Goal: Task Accomplishment & Management: Complete application form

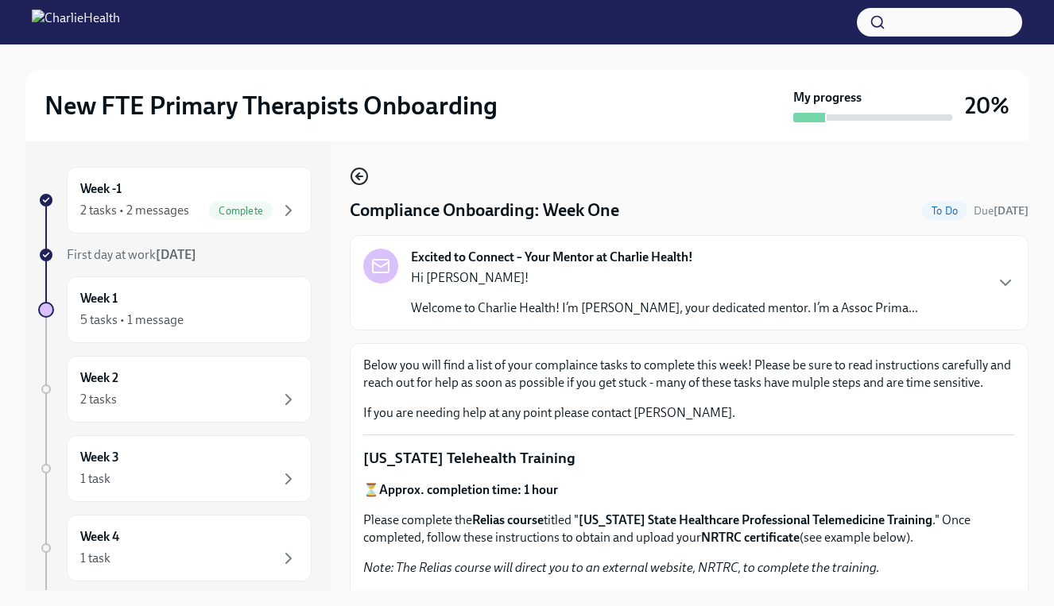
click at [357, 172] on icon "button" at bounding box center [359, 176] width 19 height 19
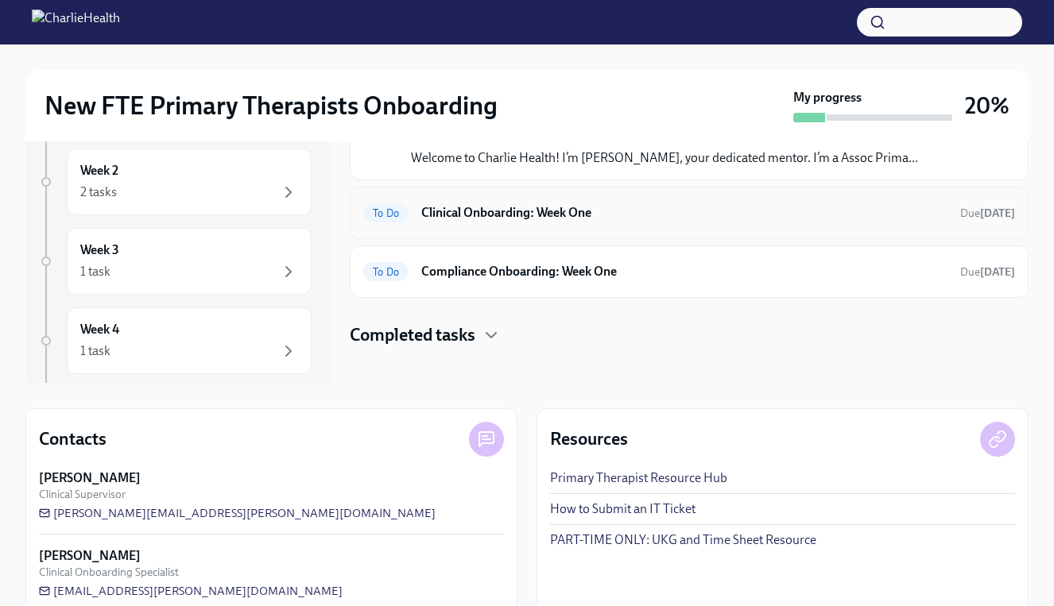
click at [574, 219] on h6 "Clinical Onboarding: Week One" at bounding box center [684, 212] width 526 height 17
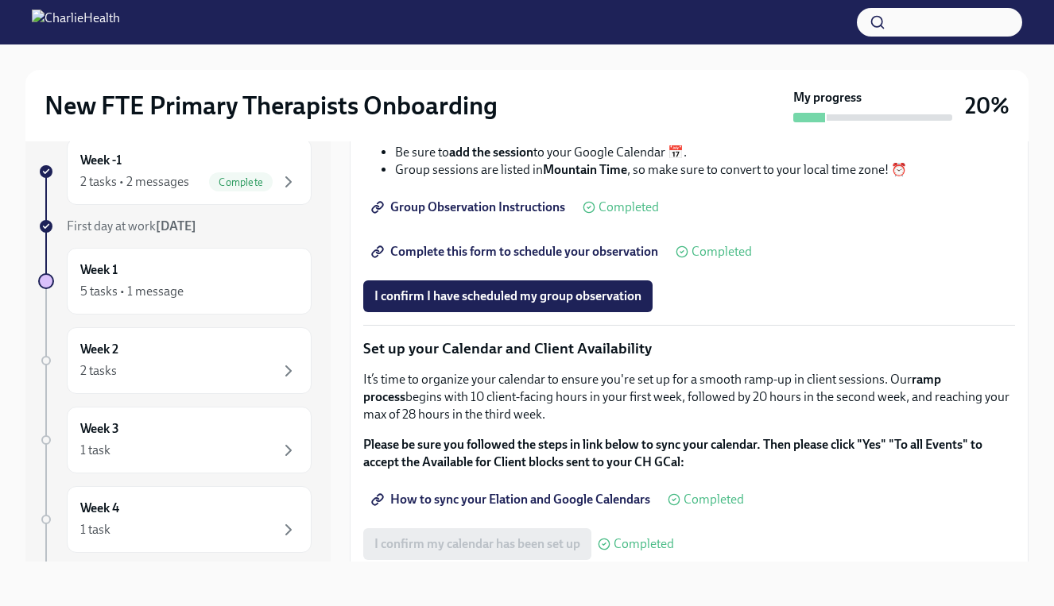
scroll to position [2049, 0]
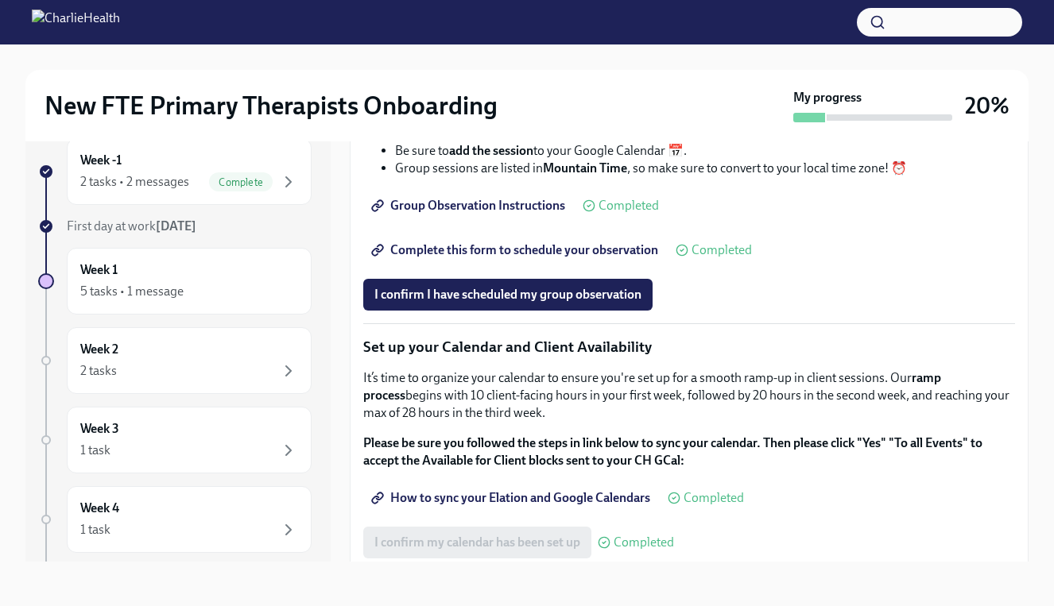
click at [582, 258] on span "Complete this form to schedule your observation" at bounding box center [516, 250] width 284 height 16
click at [536, 214] on span "Group Observation Instructions" at bounding box center [469, 206] width 191 height 16
click at [506, 258] on span "Complete this form to schedule your observation" at bounding box center [516, 250] width 284 height 16
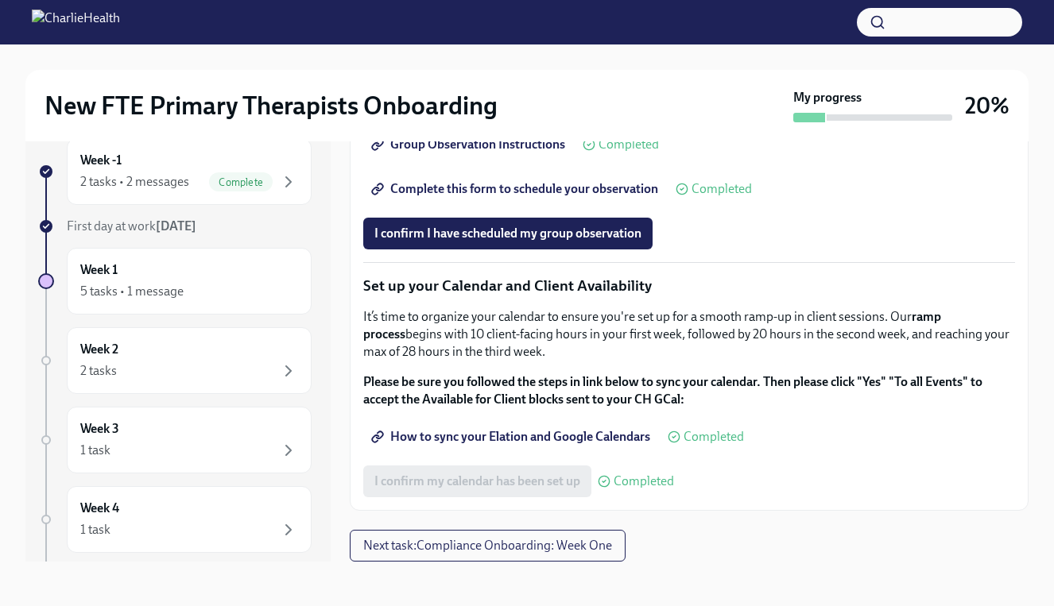
scroll to position [29, 0]
click at [550, 197] on span "Complete this form to schedule your observation" at bounding box center [516, 189] width 284 height 16
click at [497, 197] on span "Complete this form to schedule your observation" at bounding box center [516, 189] width 284 height 16
click at [521, 0] on div at bounding box center [527, 22] width 1054 height 44
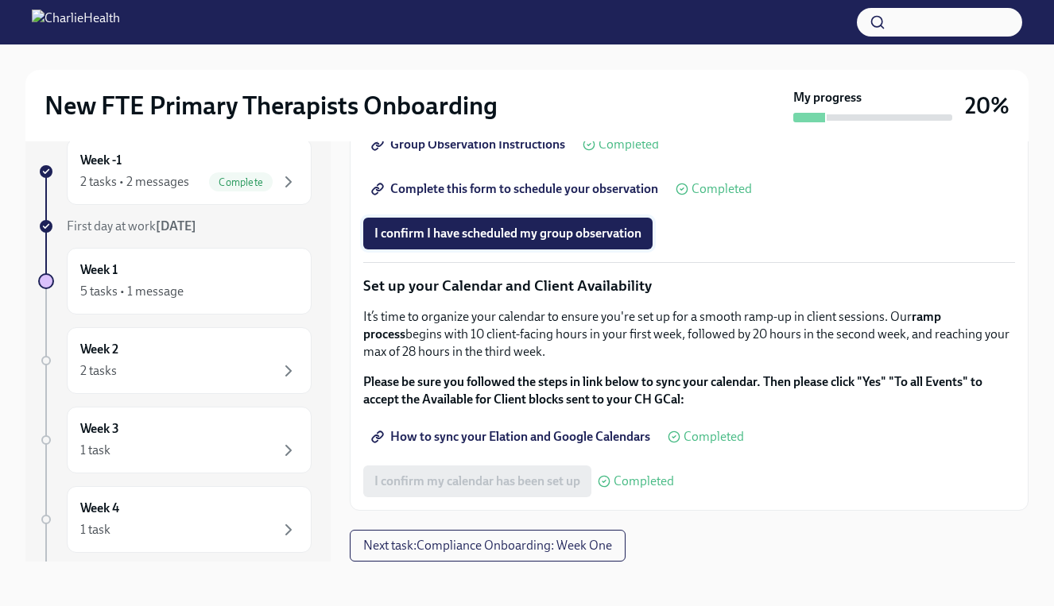
click at [567, 239] on span "I confirm I have scheduled my group observation" at bounding box center [507, 234] width 267 height 16
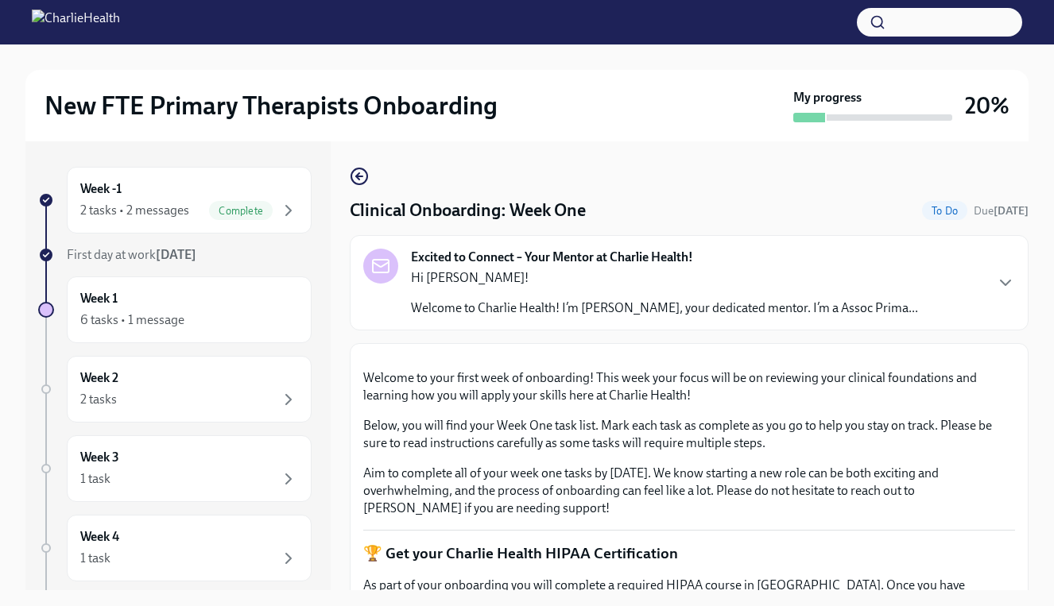
scroll to position [0, 0]
click at [250, 311] on div "6 tasks • 1 message" at bounding box center [189, 320] width 218 height 19
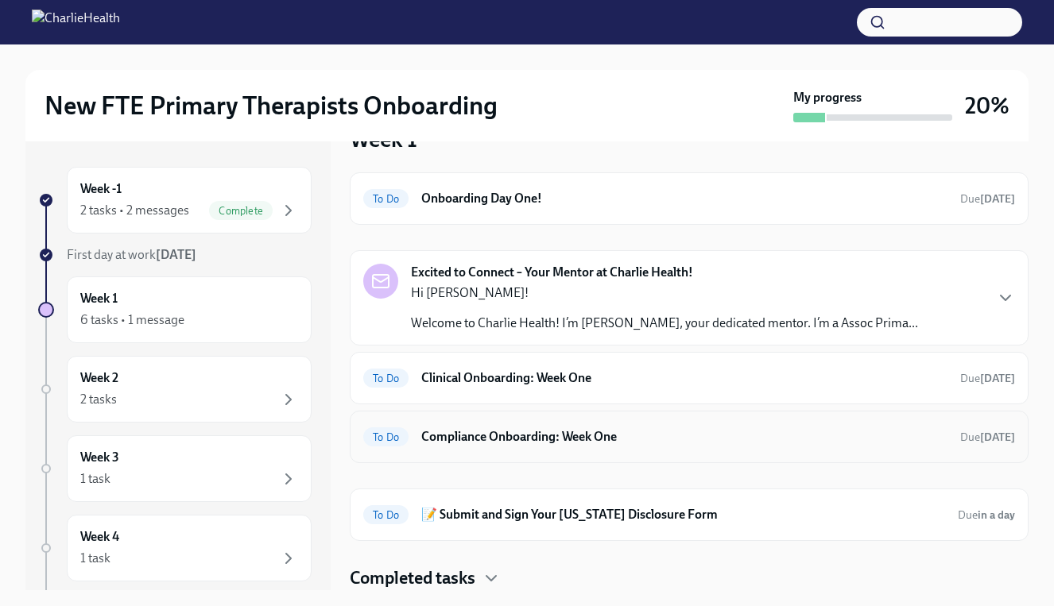
scroll to position [42, 0]
click at [551, 197] on h6 "Onboarding Day One!" at bounding box center [684, 198] width 526 height 17
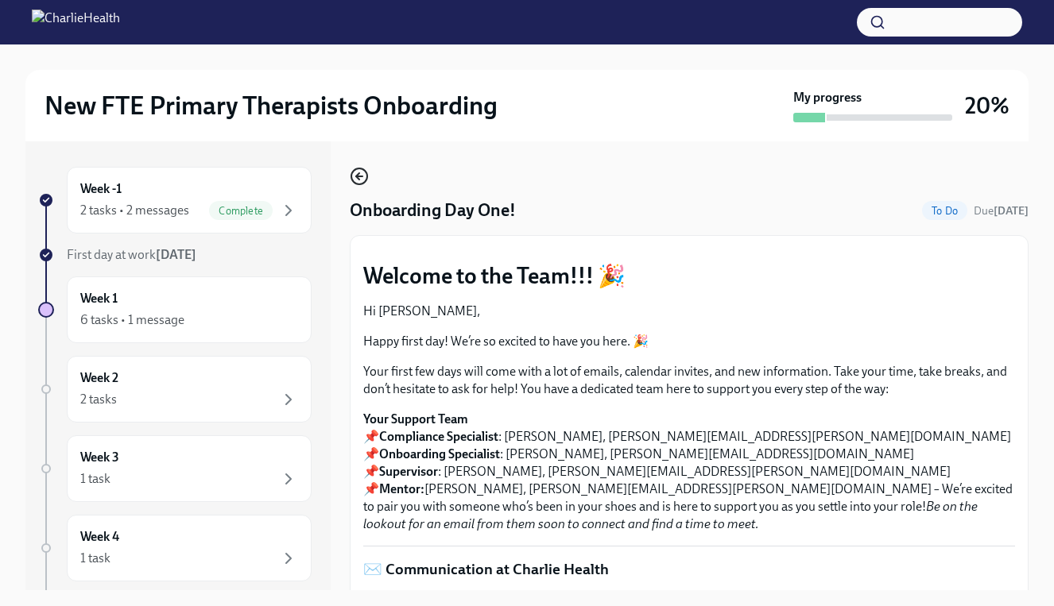
click at [362, 181] on icon "button" at bounding box center [359, 176] width 19 height 19
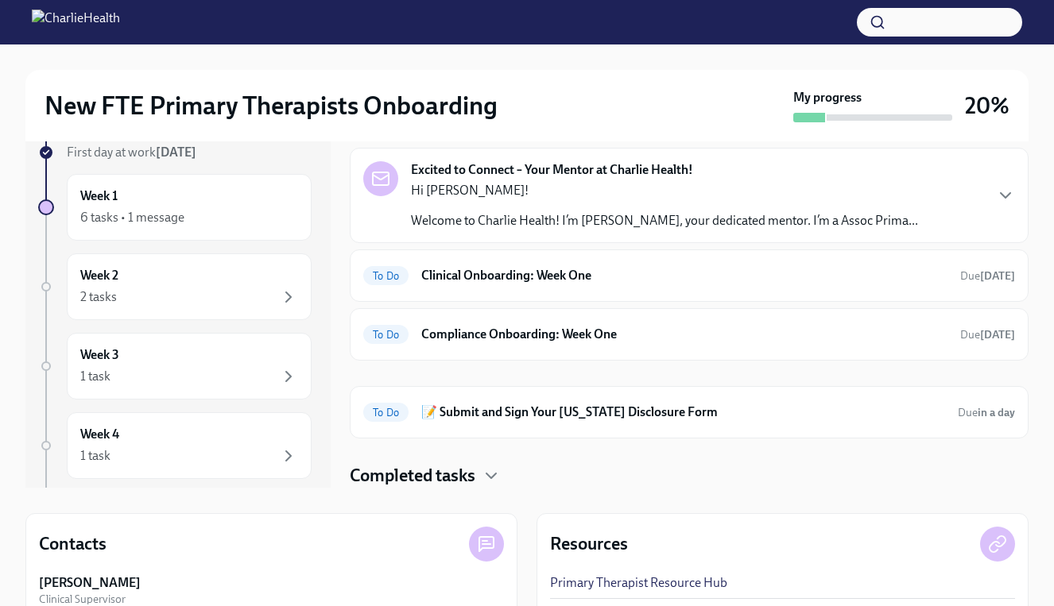
scroll to position [103, 0]
click at [601, 407] on h6 "📝 Submit and Sign Your [US_STATE] Disclosure Form" at bounding box center [683, 412] width 524 height 17
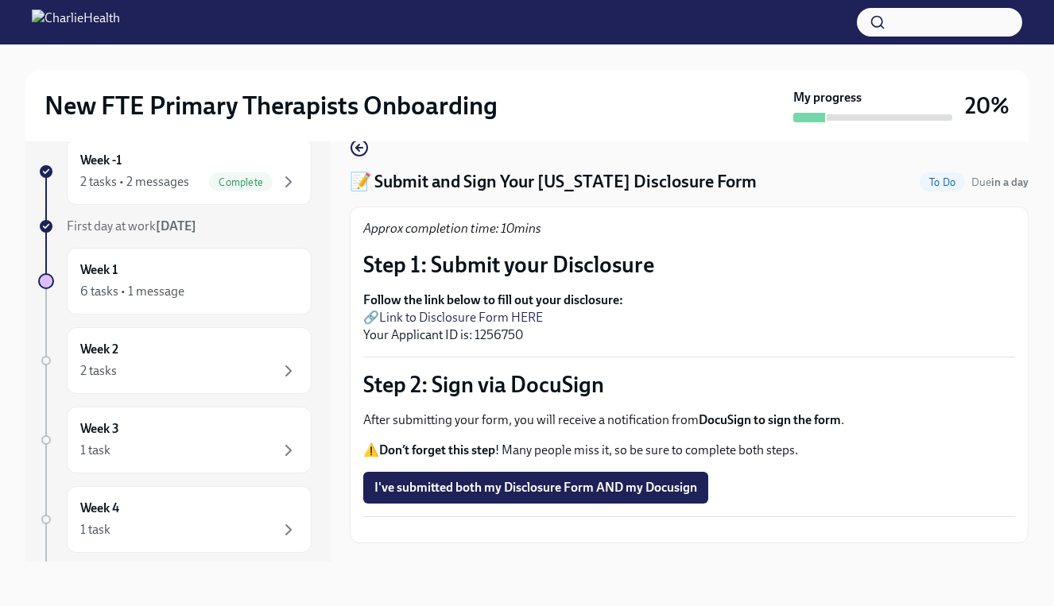
scroll to position [29, 0]
click at [461, 310] on link "Link to Disclosure Form HERE" at bounding box center [461, 317] width 164 height 15
drag, startPoint x: 475, startPoint y: 300, endPoint x: 528, endPoint y: 298, distance: 52.5
click at [528, 298] on p "Follow the link below to fill out your disclosure: 🔗 Link to Disclosure Form HE…" at bounding box center [689, 318] width 652 height 52
copy p "1256750"
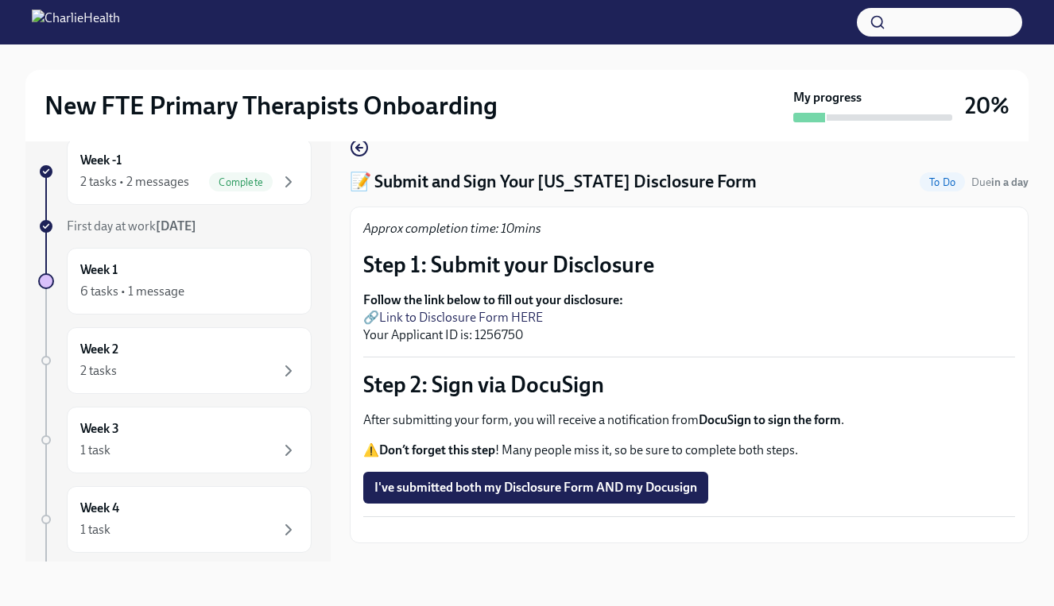
click at [8, 329] on div "New FTE Primary Therapists Onboarding My progress 20% Week -1 2 tasks • 2 messa…" at bounding box center [527, 311] width 1054 height 590
click at [369, 143] on div "📝 Submit and Sign Your [US_STATE] Disclosure Form To Do Due in a day Approx com…" at bounding box center [689, 340] width 679 height 405
click at [357, 146] on icon "button" at bounding box center [357, 148] width 3 height 6
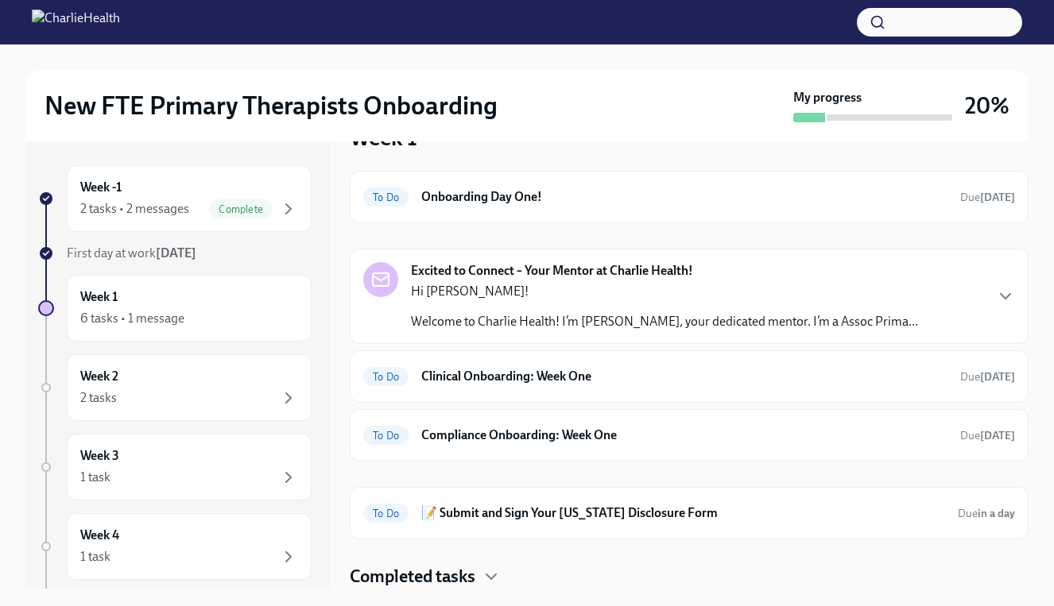
scroll to position [42, 0]
click at [560, 438] on h6 "Compliance Onboarding: Week One" at bounding box center [684, 435] width 526 height 17
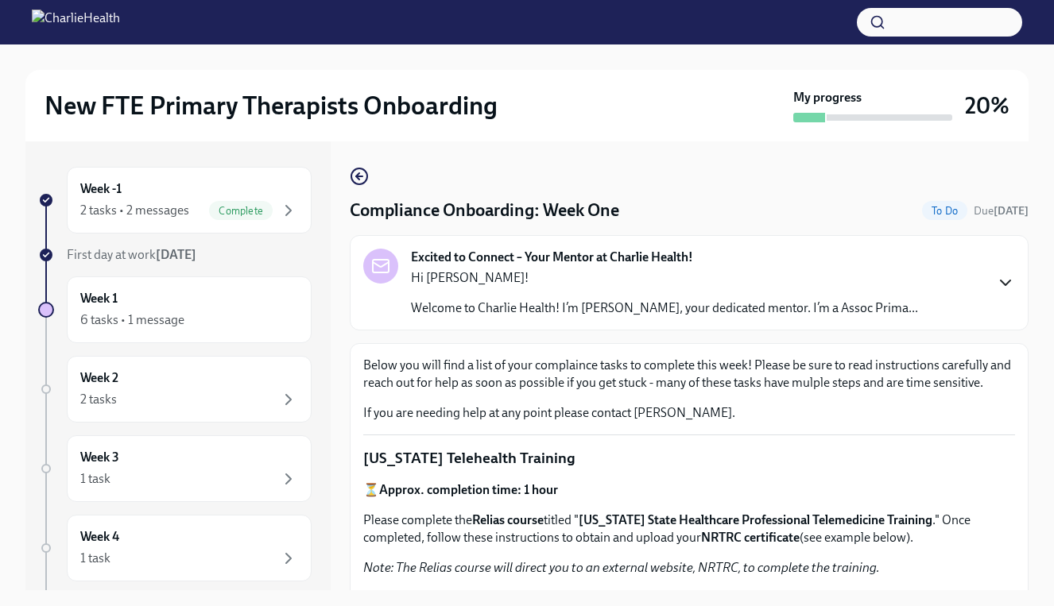
click at [1006, 284] on icon "button" at bounding box center [1005, 282] width 10 height 5
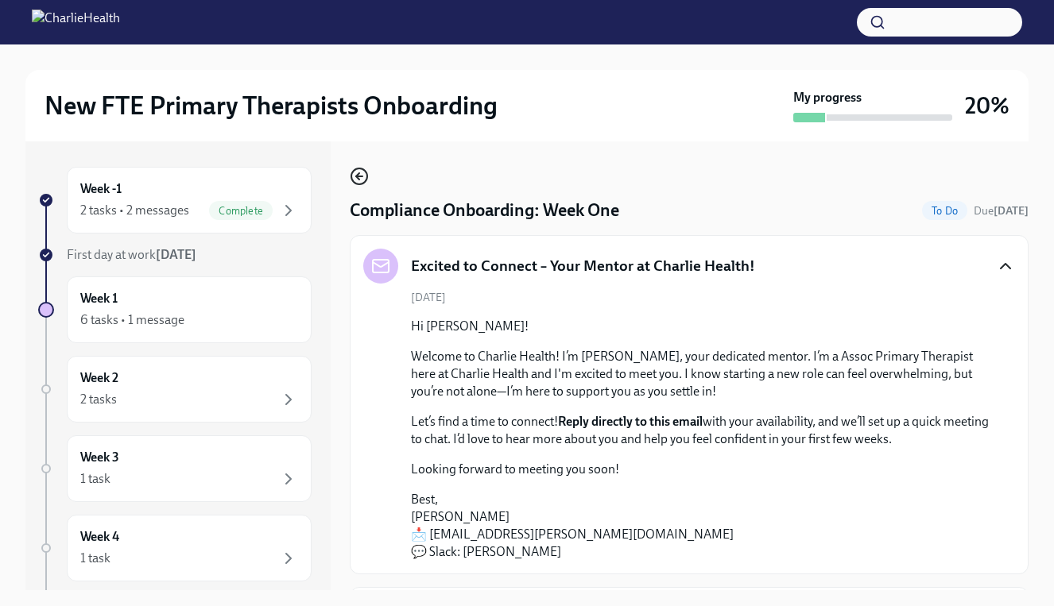
click at [356, 176] on icon "button" at bounding box center [357, 176] width 3 height 6
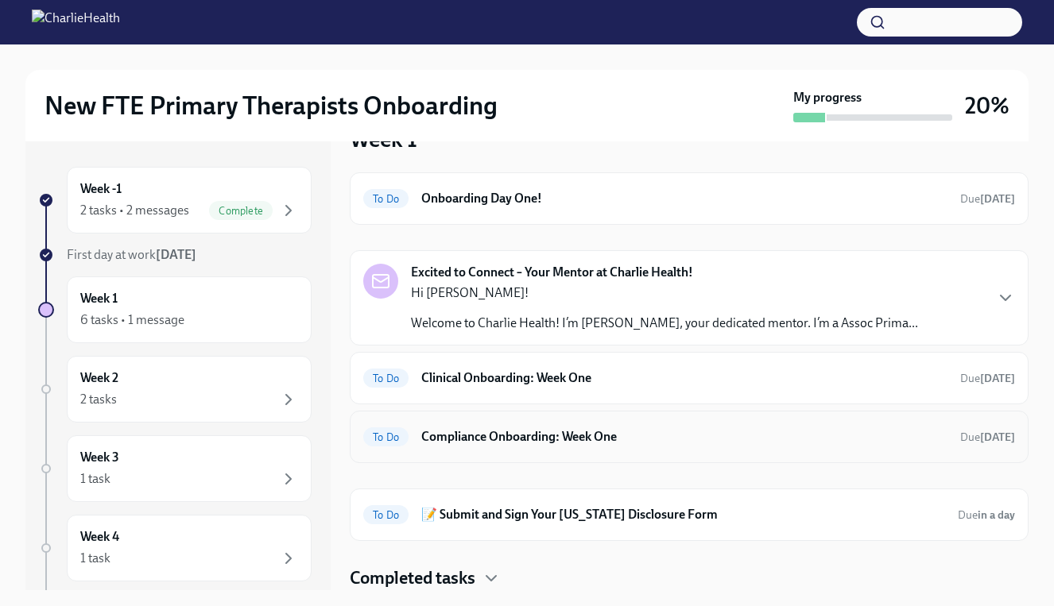
scroll to position [42, 0]
click at [536, 441] on h6 "Compliance Onboarding: Week One" at bounding box center [684, 436] width 526 height 17
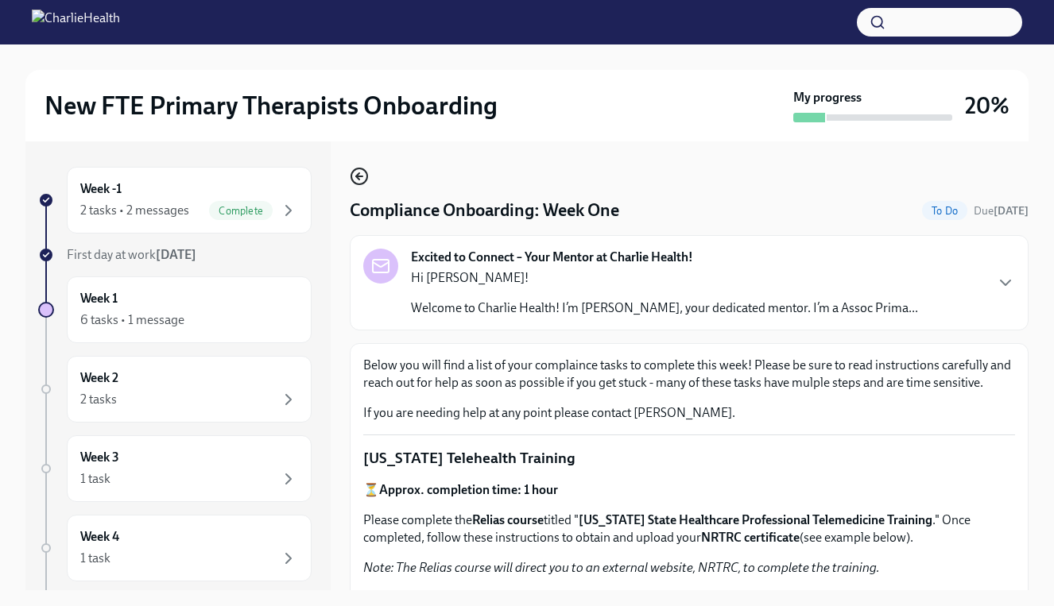
click at [354, 185] on icon "button" at bounding box center [359, 176] width 19 height 19
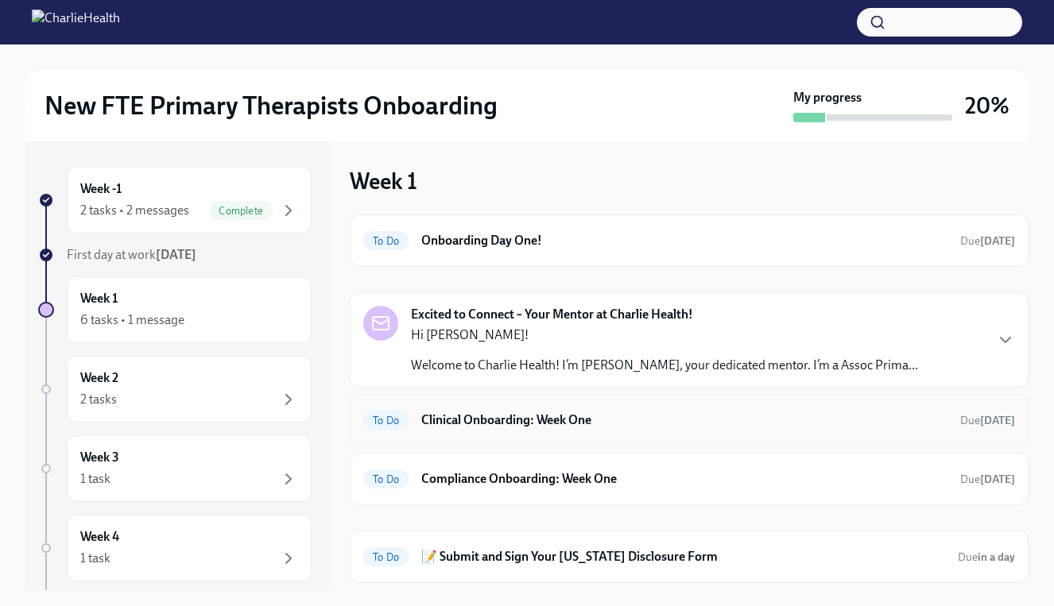
click at [561, 414] on h6 "Clinical Onboarding: Week One" at bounding box center [684, 420] width 526 height 17
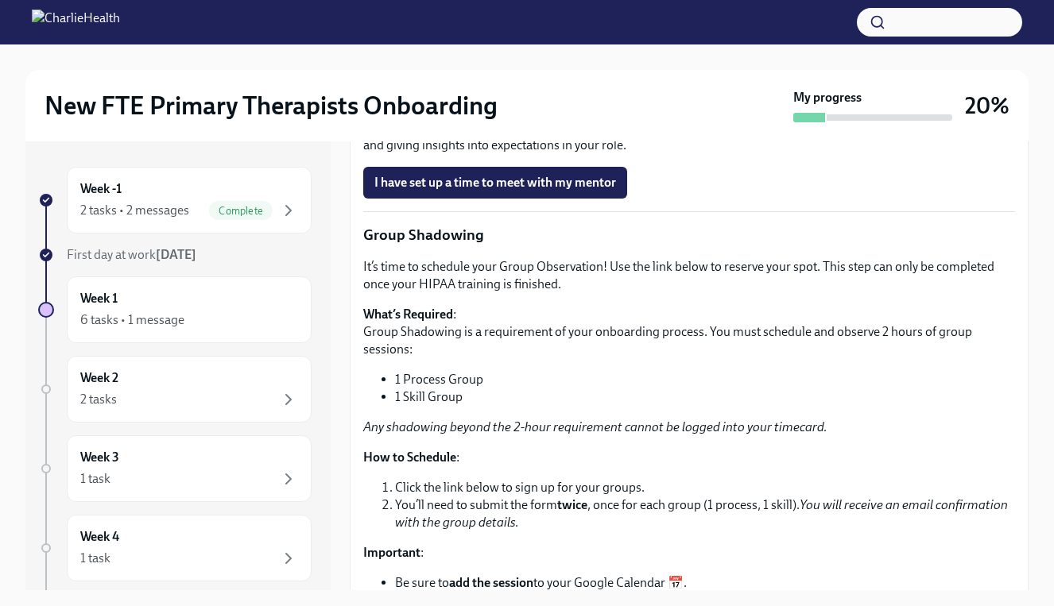
scroll to position [1608, 0]
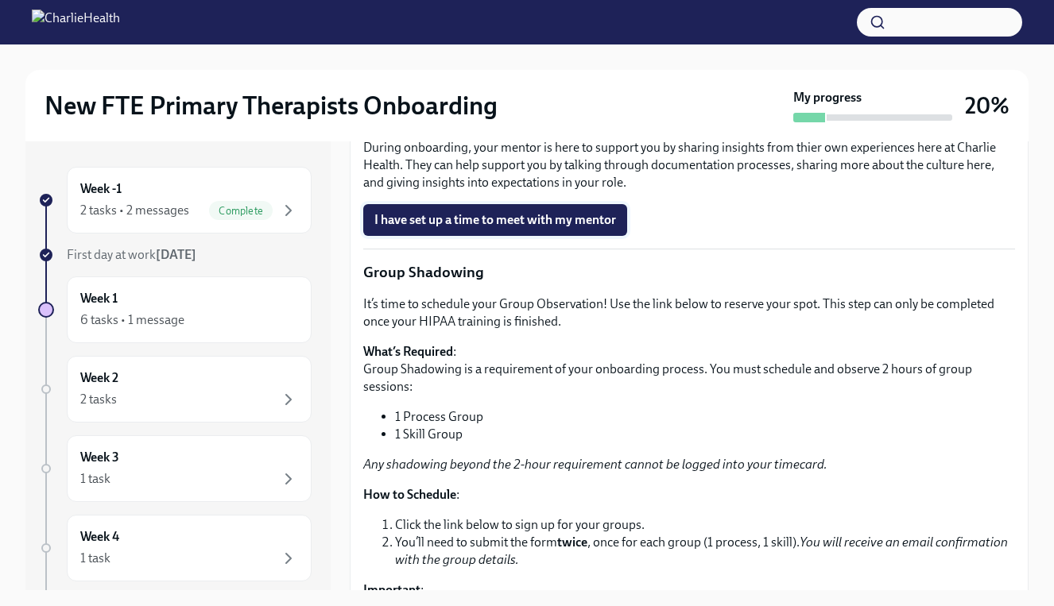
click at [521, 228] on span "I have set up a time to meet with my mentor" at bounding box center [495, 220] width 242 height 16
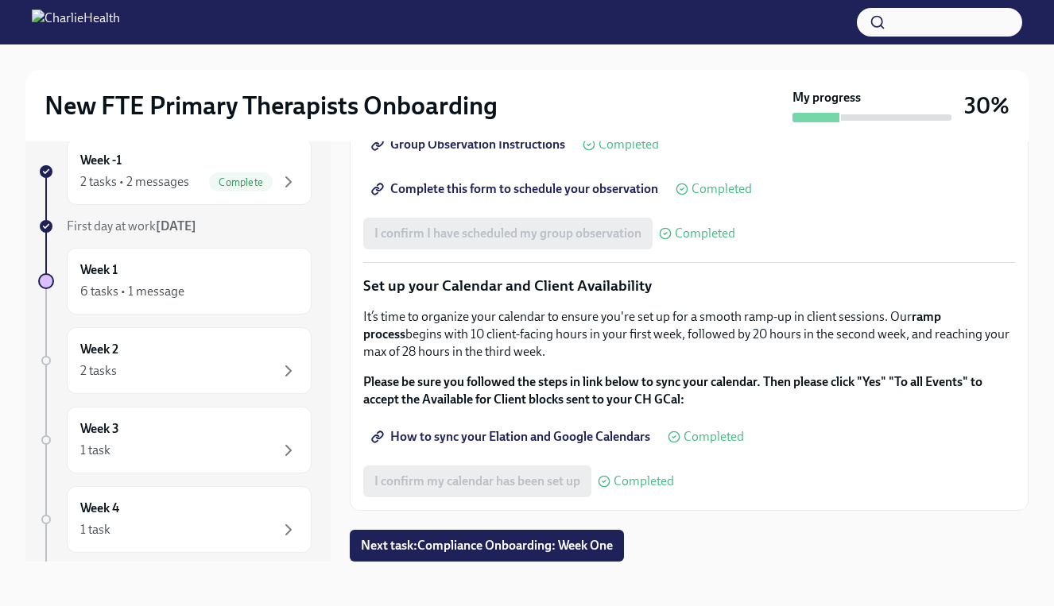
scroll to position [29, 0]
click at [597, 547] on span "Next task : Compliance Onboarding: Week One" at bounding box center [487, 546] width 252 height 16
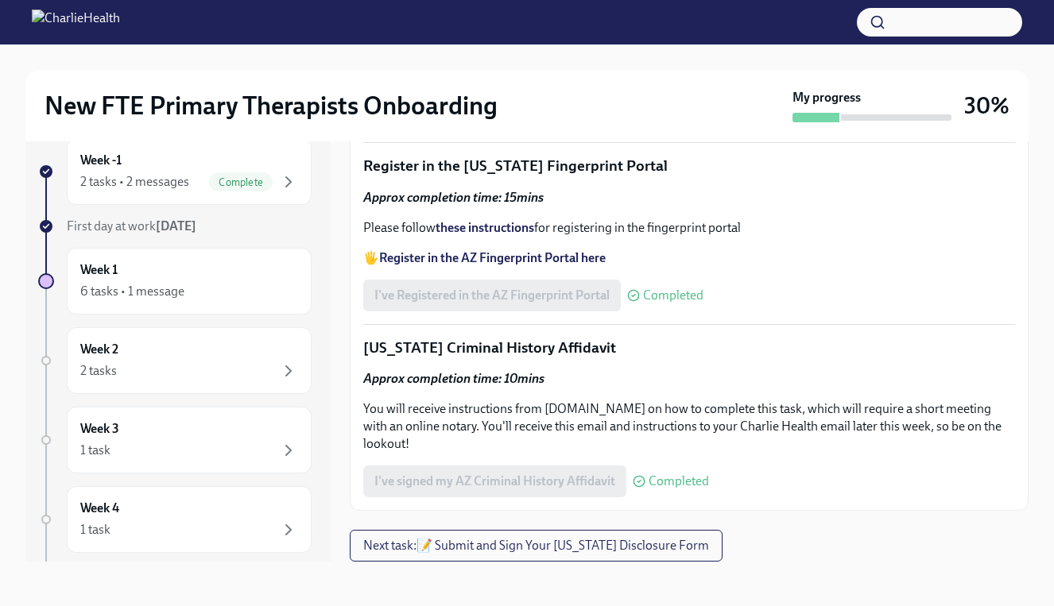
scroll to position [29, 0]
click at [633, 551] on span "Next task : 📝 Submit and Sign Your [US_STATE] Disclosure Form" at bounding box center [536, 546] width 346 height 16
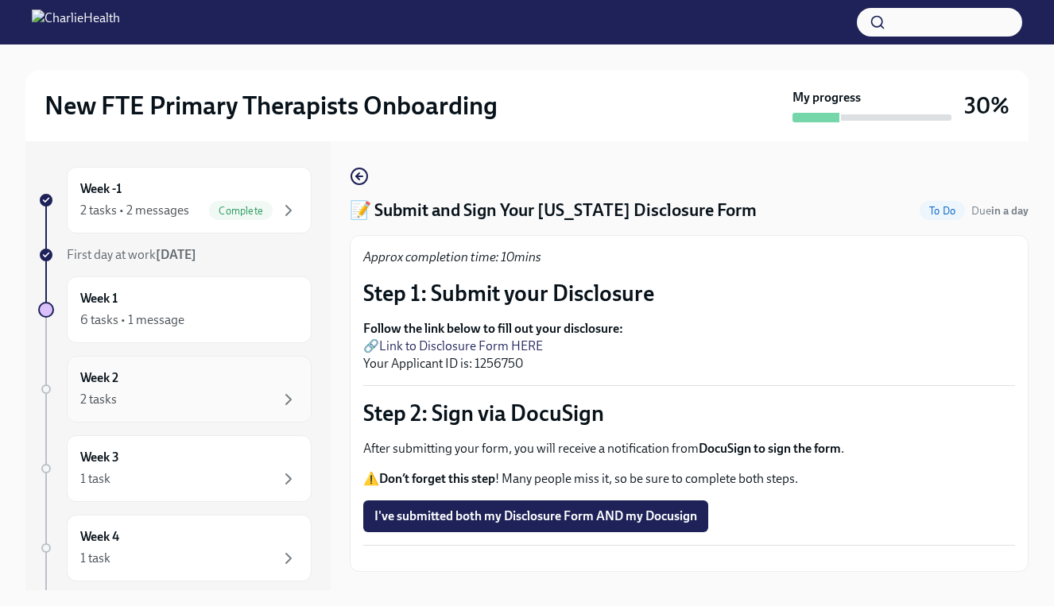
click at [194, 390] on div "2 tasks" at bounding box center [189, 399] width 218 height 19
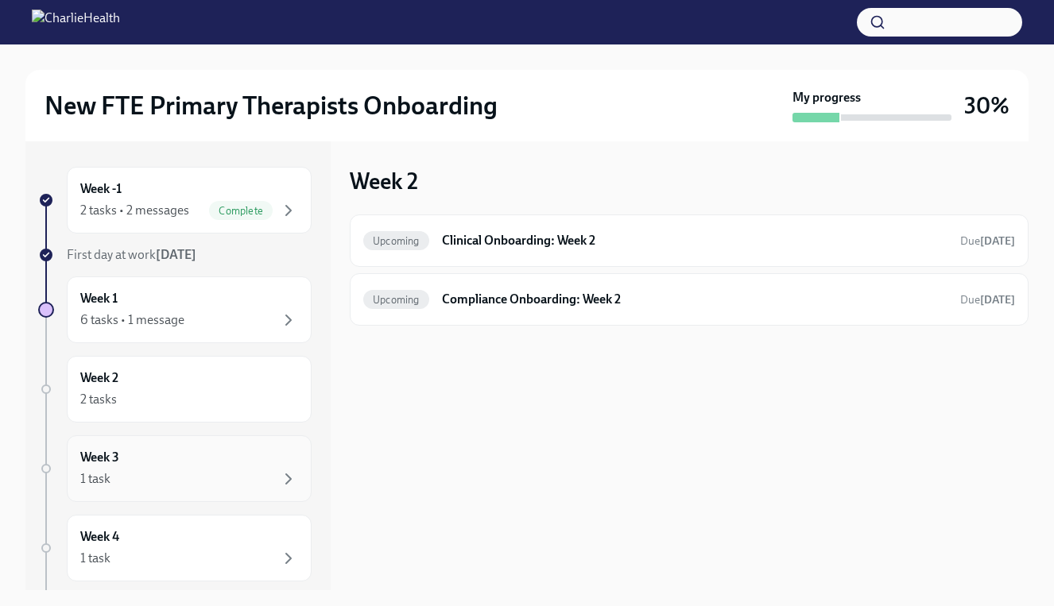
click at [162, 453] on div "Week 3 1 task" at bounding box center [189, 469] width 218 height 40
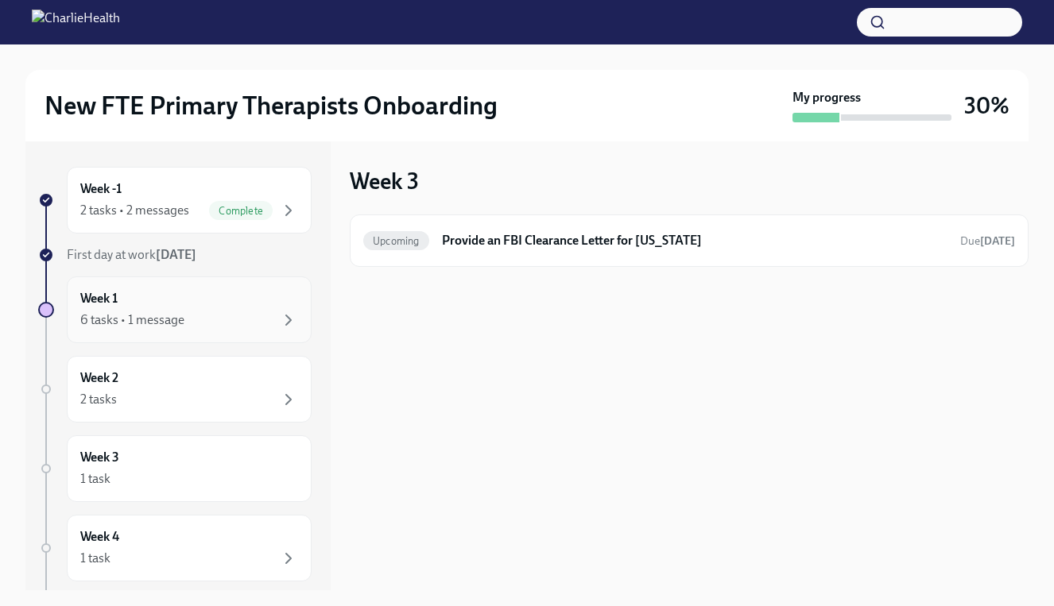
click at [203, 303] on div "Week 1 6 tasks • 1 message" at bounding box center [189, 310] width 218 height 40
